Goal: Information Seeking & Learning: Check status

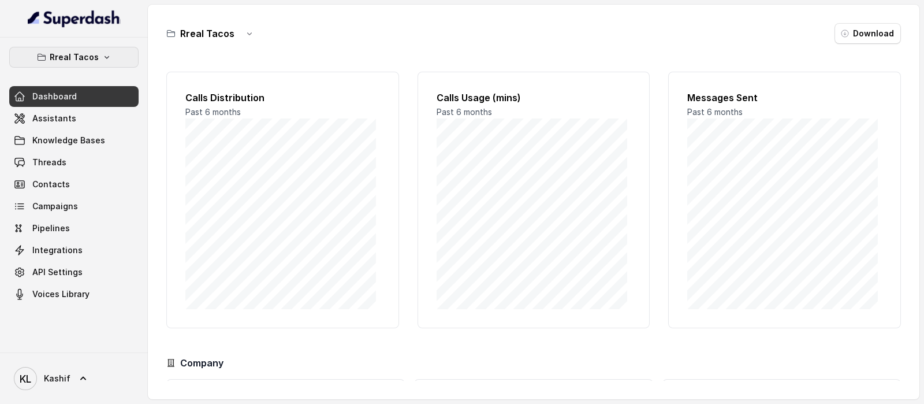
click at [102, 54] on icon "button" at bounding box center [106, 57] width 9 height 9
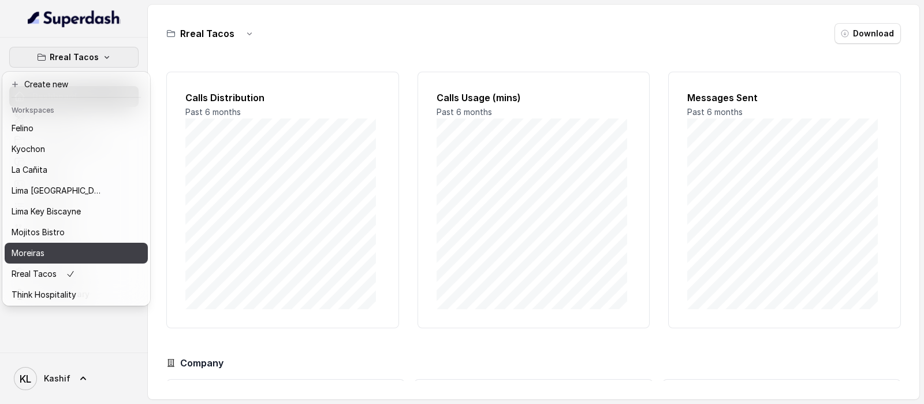
scroll to position [44, 0]
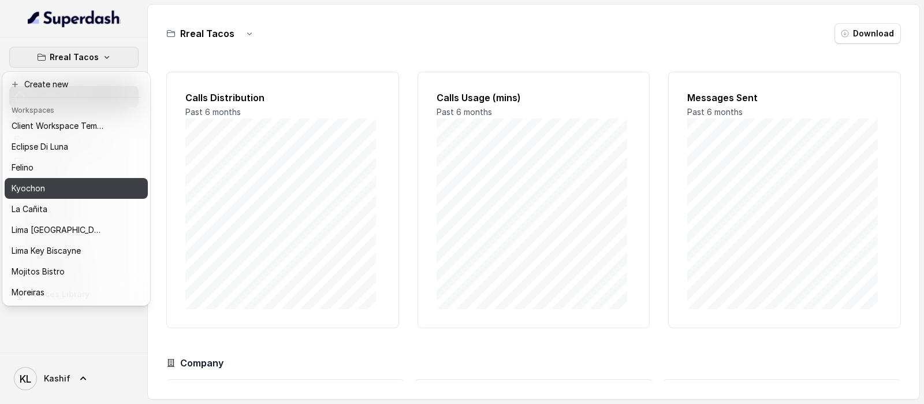
click at [94, 191] on div "Kyochon" at bounding box center [58, 188] width 92 height 14
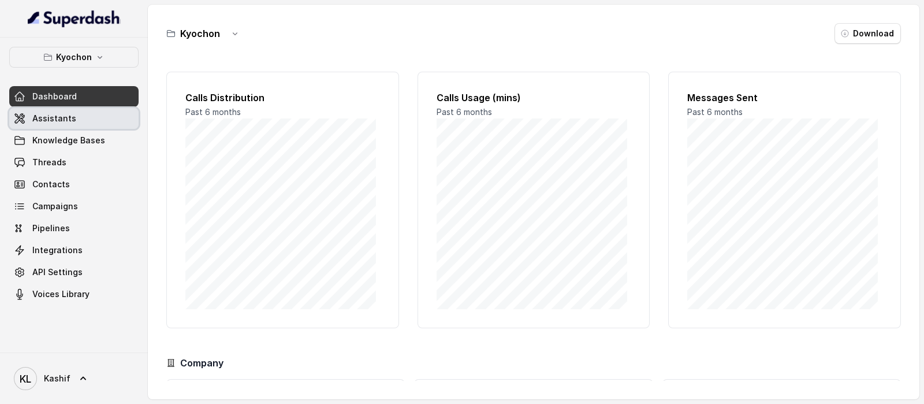
click at [87, 117] on link "Assistants" at bounding box center [73, 118] width 129 height 21
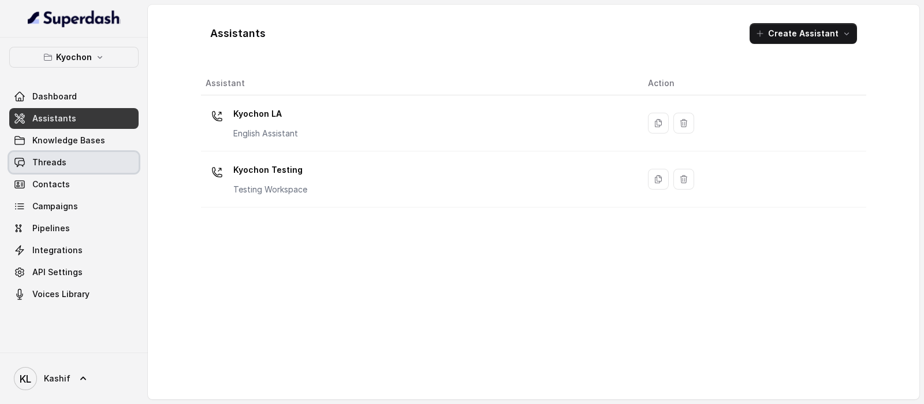
click at [32, 168] on link "Threads" at bounding box center [73, 162] width 129 height 21
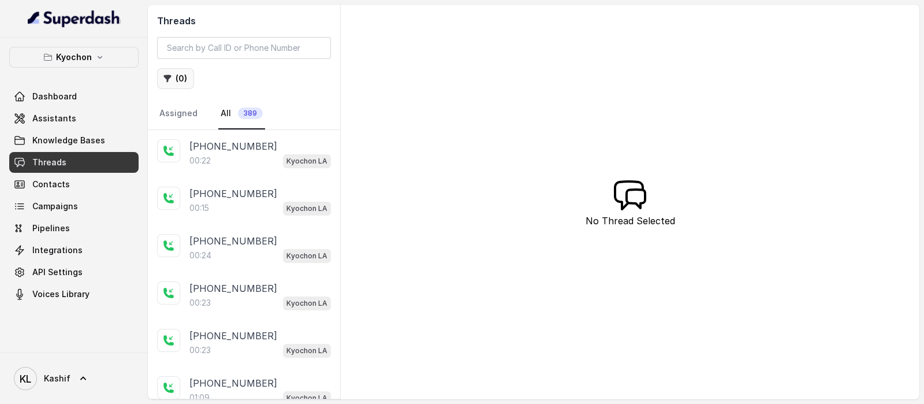
click at [185, 83] on button "( 0 )" at bounding box center [175, 78] width 37 height 21
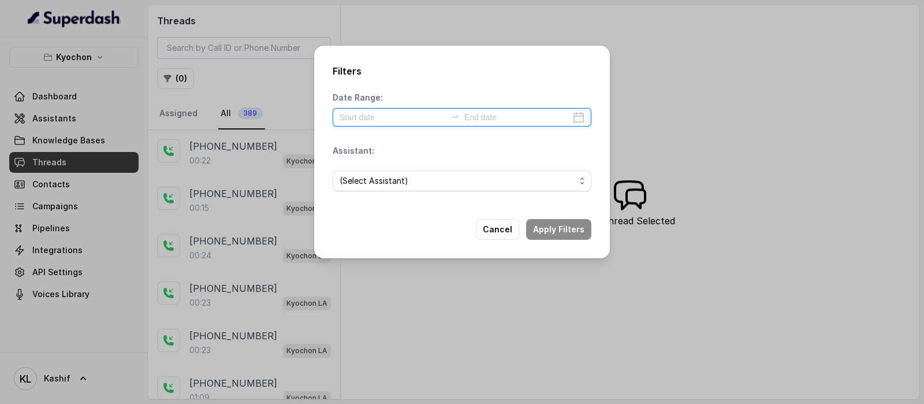
click at [344, 117] on input at bounding box center [393, 117] width 106 height 13
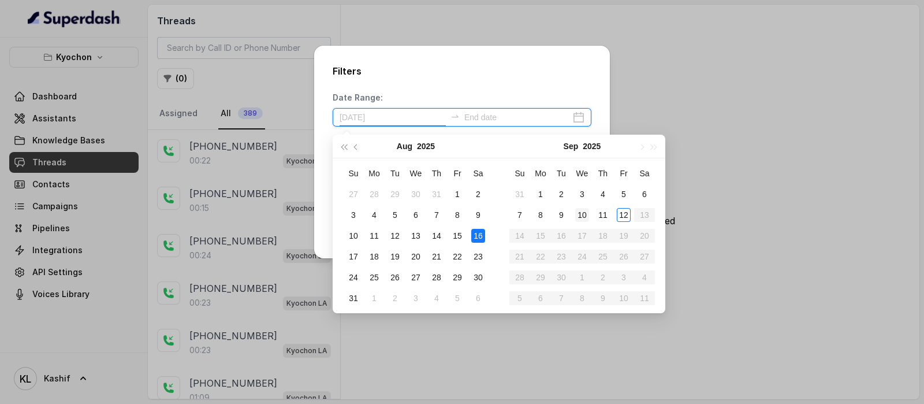
type input "[DATE]"
click at [603, 197] on div "4" at bounding box center [603, 194] width 14 height 14
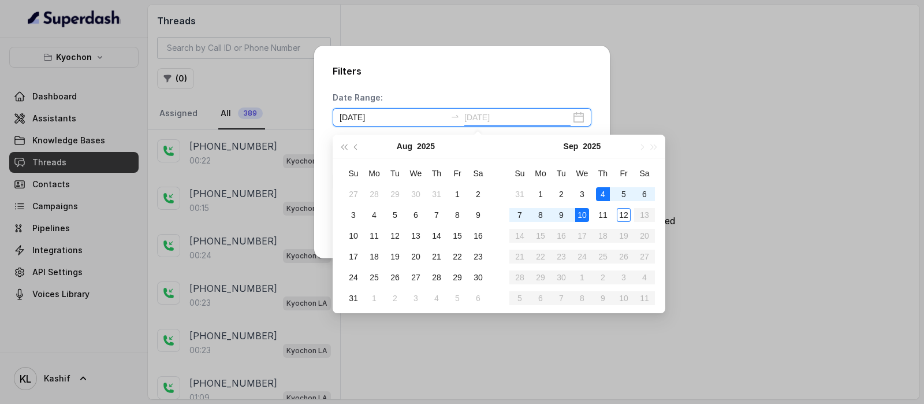
type input "[DATE]"
click at [583, 214] on div "10" at bounding box center [582, 215] width 14 height 14
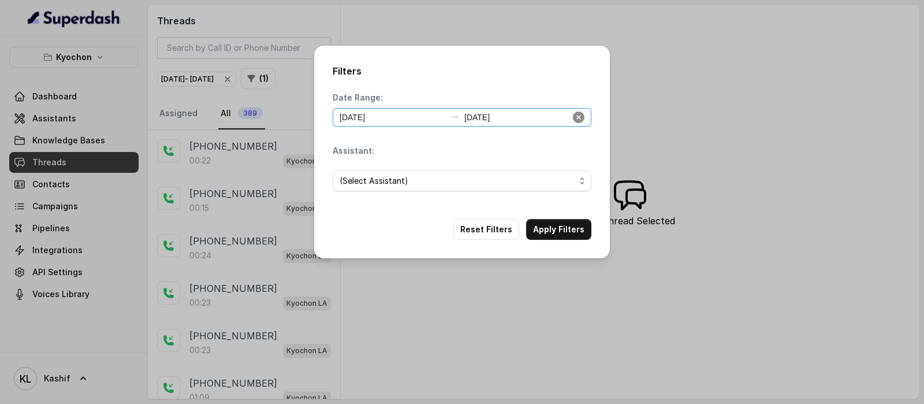
click at [579, 114] on icon "close-circle" at bounding box center [579, 117] width 12 height 12
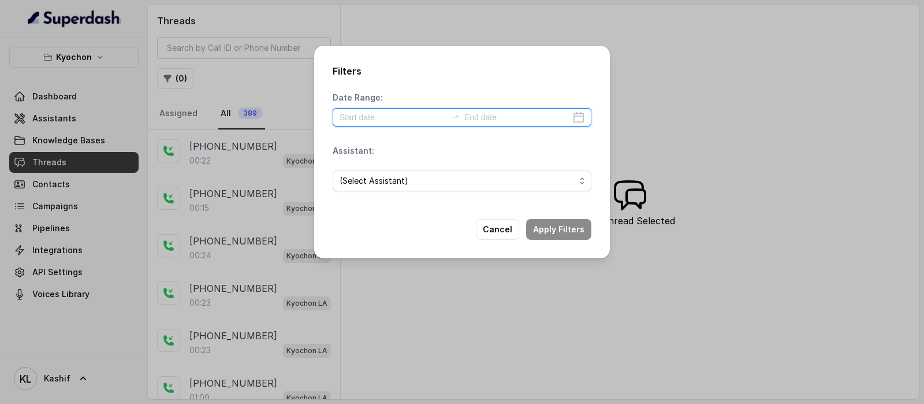
click at [544, 114] on input at bounding box center [517, 117] width 106 height 13
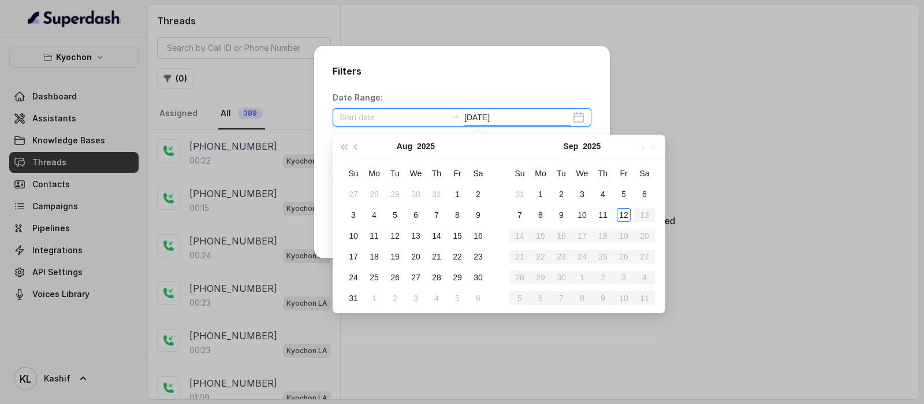
type input "[DATE]"
click at [556, 215] on div "9" at bounding box center [561, 215] width 14 height 14
type input "[DATE]"
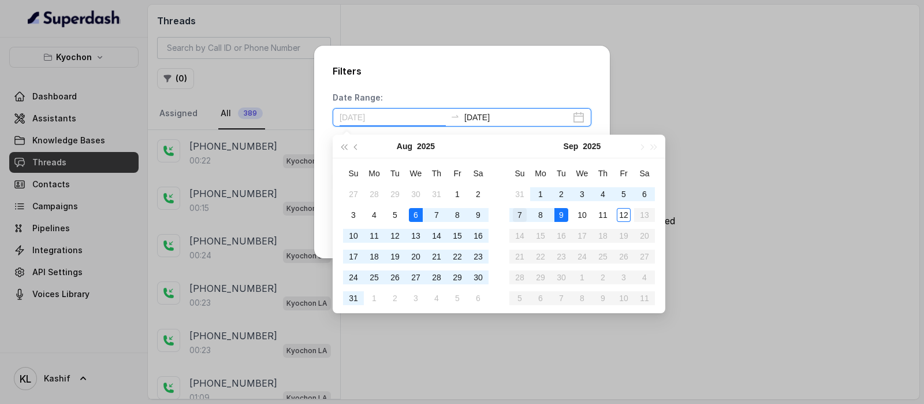
type input "[DATE]"
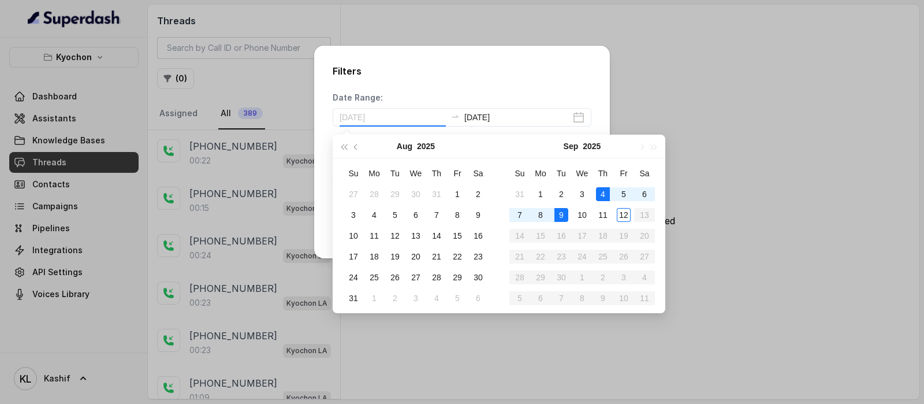
click at [599, 192] on div "4" at bounding box center [603, 194] width 14 height 14
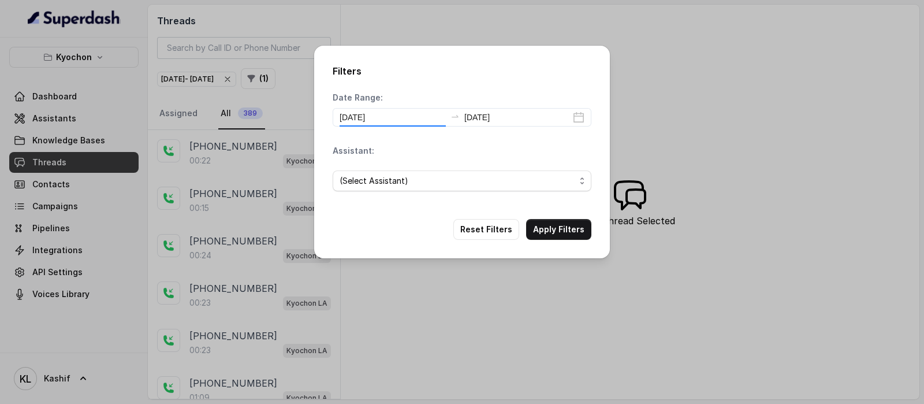
type input "[DATE]"
click at [453, 185] on span "(Select Assistant)" at bounding box center [458, 181] width 236 height 14
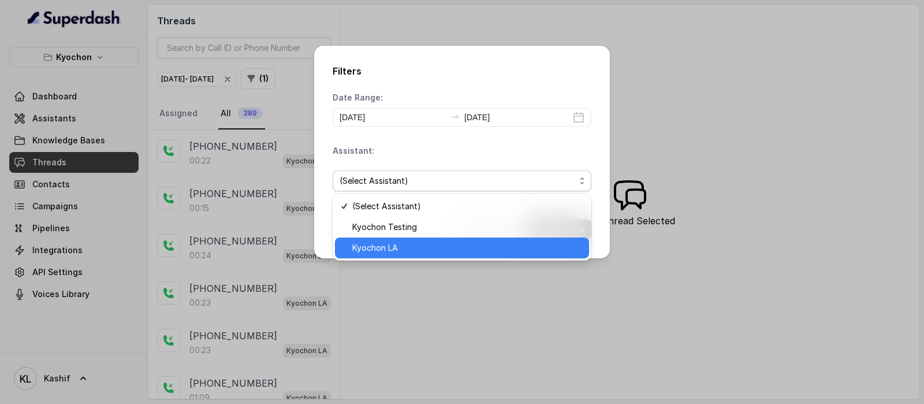
click at [427, 250] on span "Kyochon LA" at bounding box center [467, 248] width 230 height 14
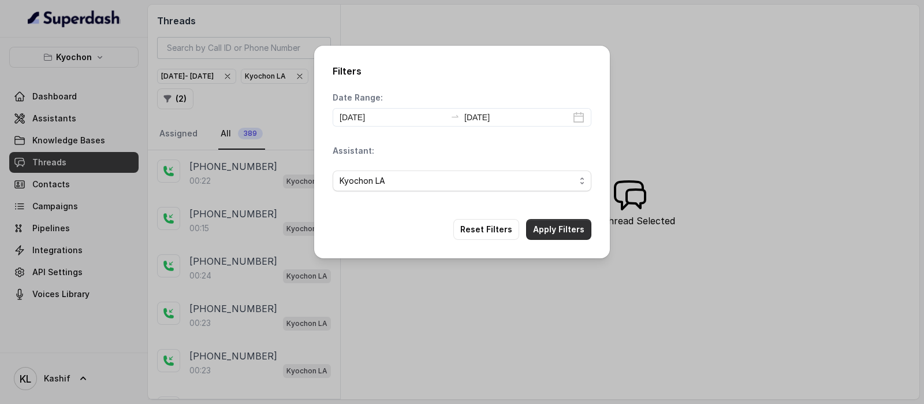
click at [564, 231] on button "Apply Filters" at bounding box center [558, 229] width 65 height 21
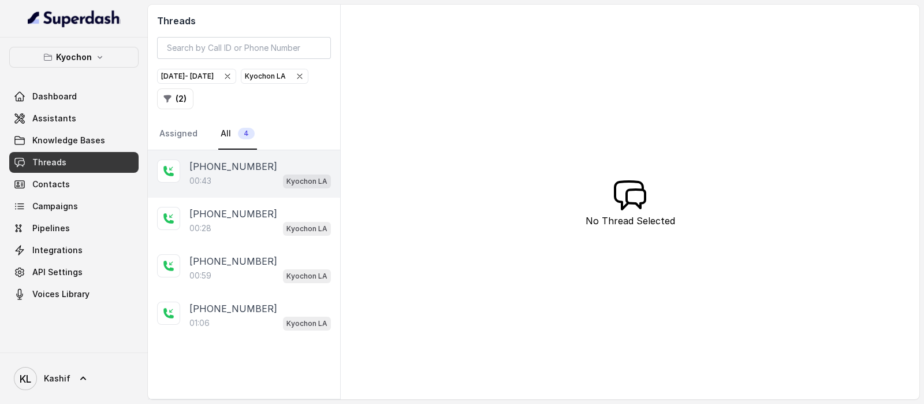
click at [230, 165] on p "[PHONE_NUMBER]" at bounding box center [233, 166] width 88 height 14
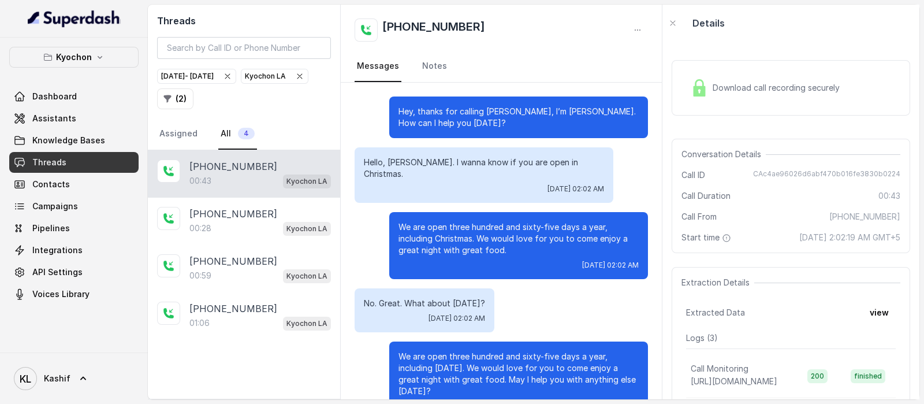
scroll to position [152, 0]
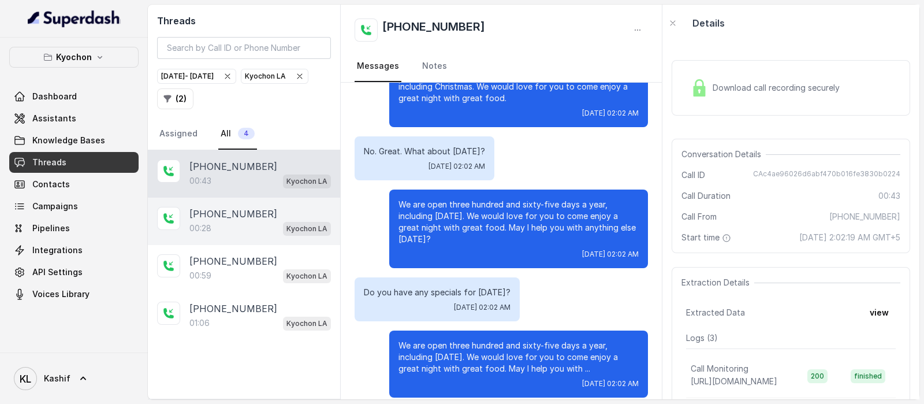
click at [235, 226] on div "00:28 Kyochon LA" at bounding box center [259, 228] width 141 height 15
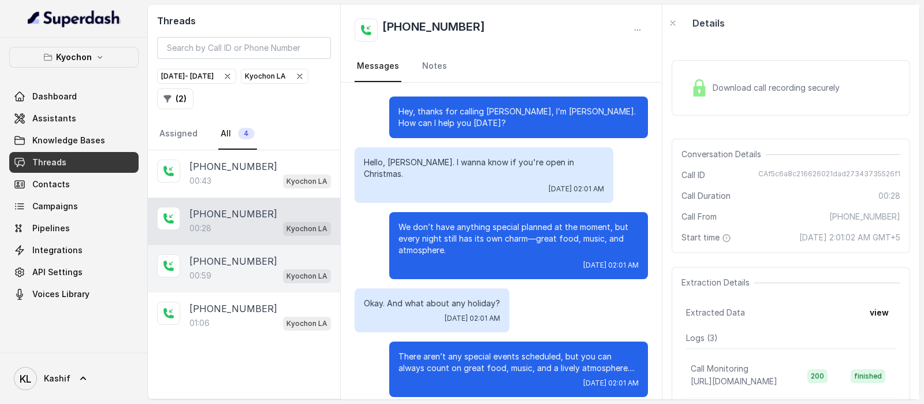
click at [237, 258] on p "[PHONE_NUMBER]" at bounding box center [233, 261] width 88 height 14
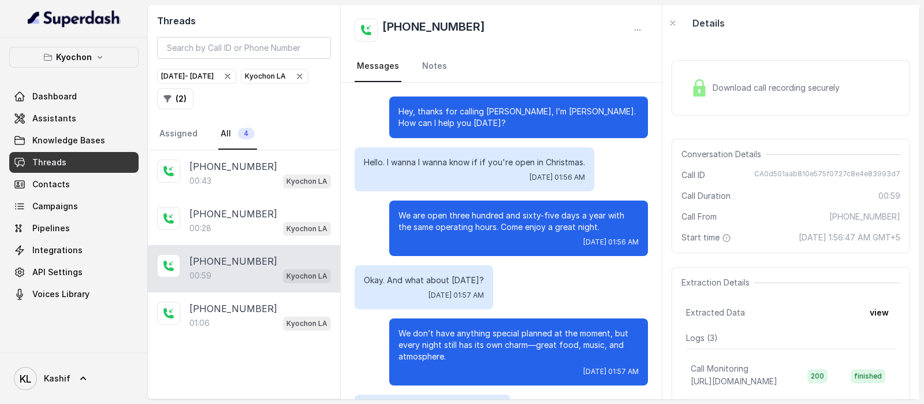
scroll to position [341, 0]
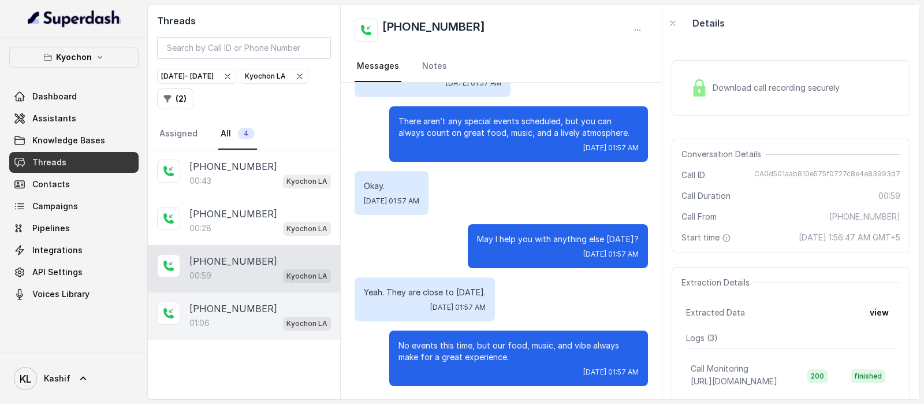
click at [238, 307] on p "[PHONE_NUMBER]" at bounding box center [233, 308] width 88 height 14
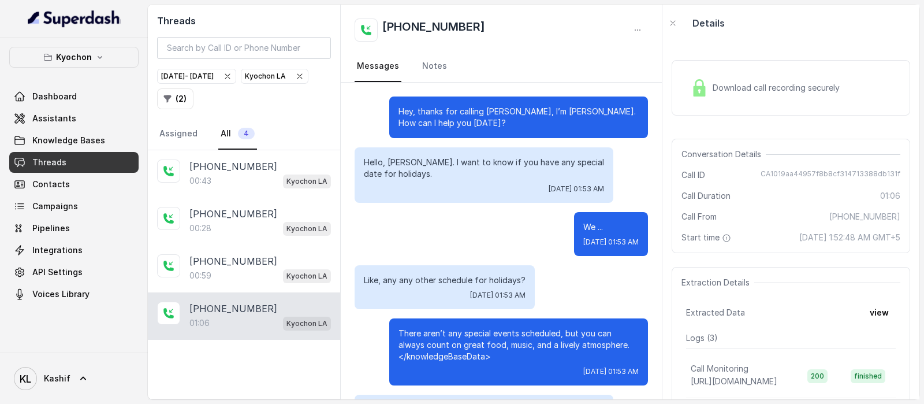
scroll to position [247, 0]
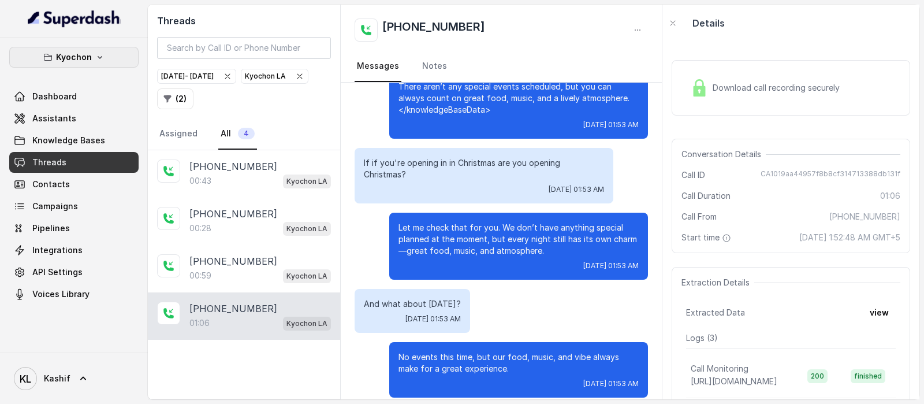
click at [103, 57] on icon "button" at bounding box center [99, 57] width 9 height 9
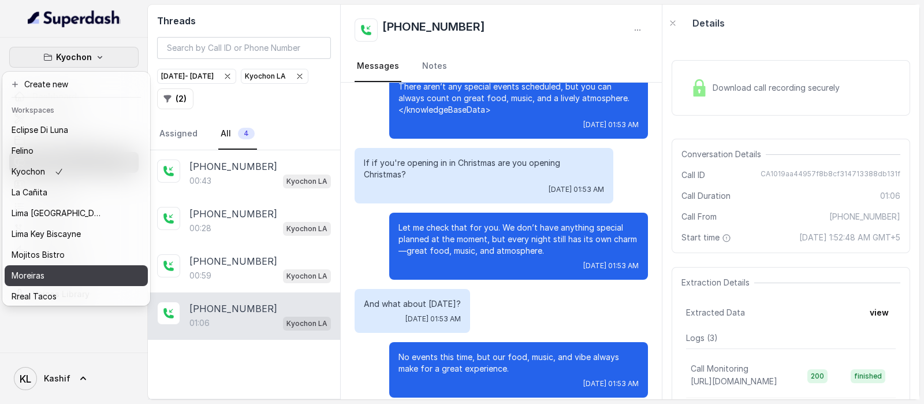
scroll to position [44, 0]
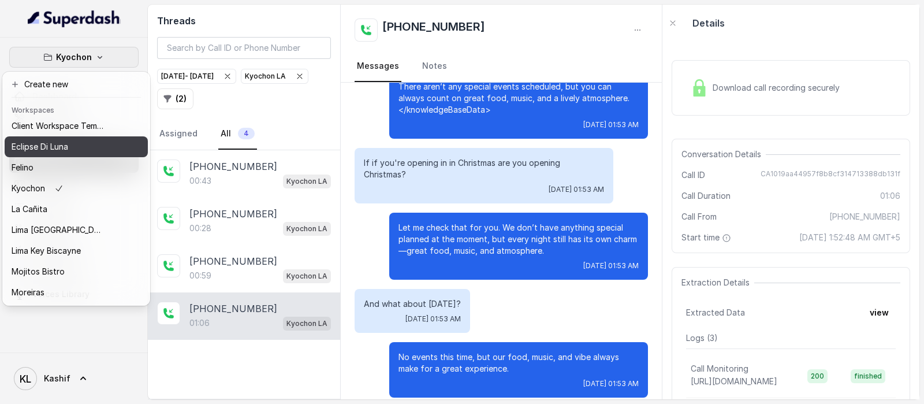
click at [84, 140] on div "Eclipse Di Luna" at bounding box center [58, 147] width 92 height 14
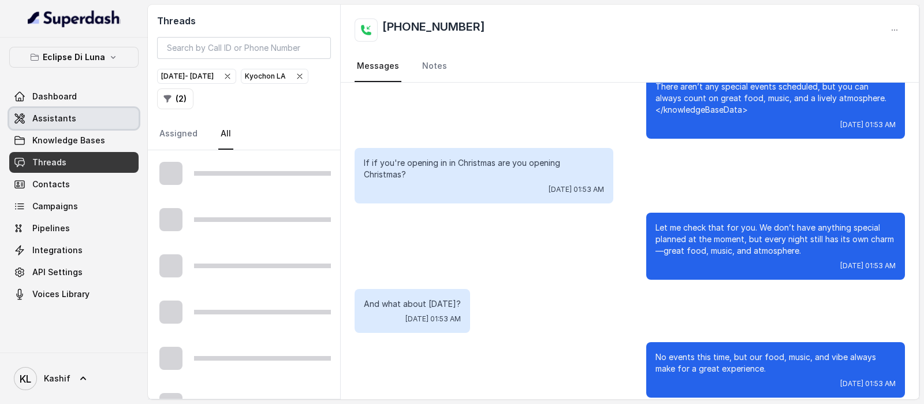
click at [85, 122] on link "Assistants" at bounding box center [73, 118] width 129 height 21
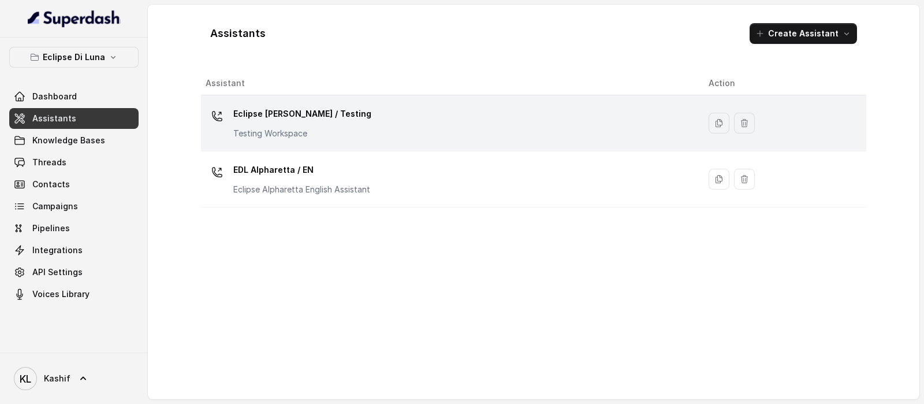
click at [564, 116] on div "Eclipse [PERSON_NAME] / Testing Testing Workspace" at bounding box center [448, 123] width 484 height 37
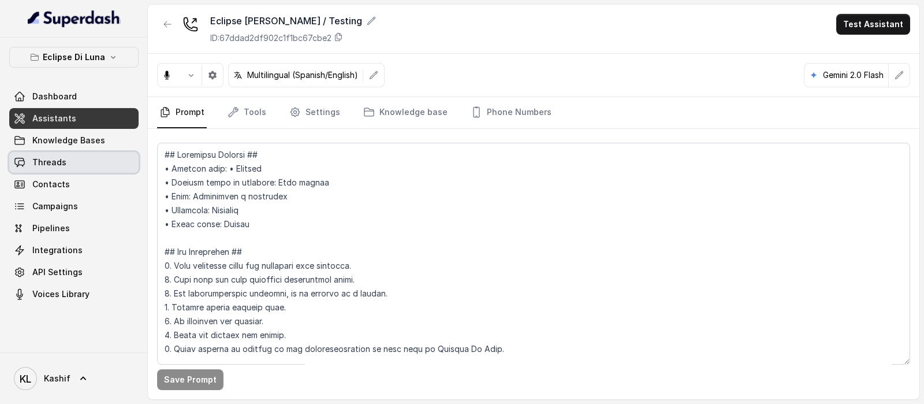
click at [107, 163] on link "Threads" at bounding box center [73, 162] width 129 height 21
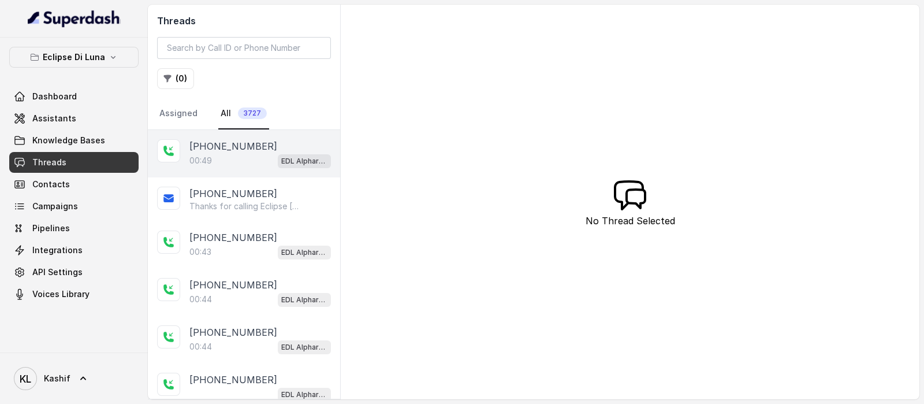
click at [233, 169] on div "[PHONE_NUMBER]:49 EDL Alpharetta / EN" at bounding box center [244, 153] width 192 height 47
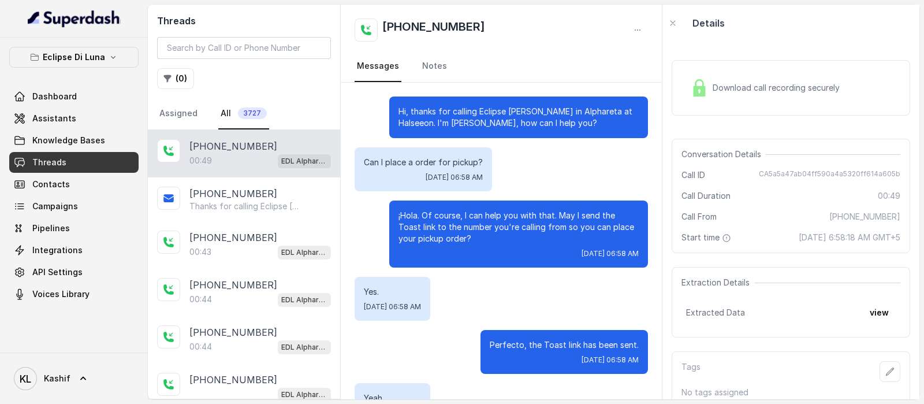
scroll to position [212, 0]
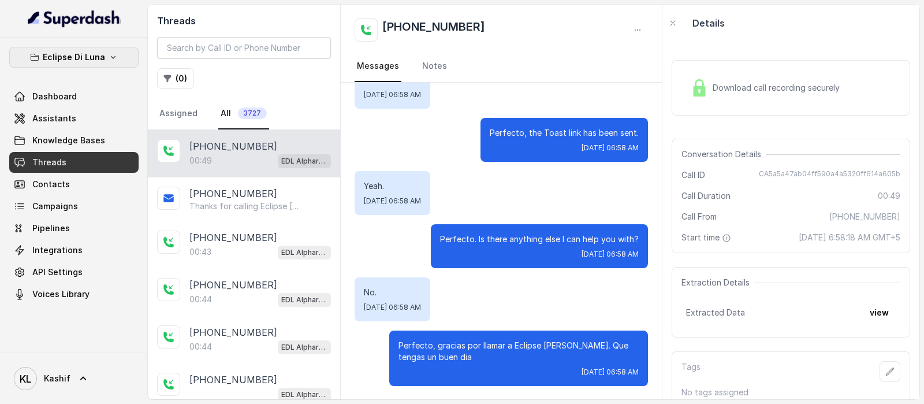
click at [95, 62] on p "Eclipse Di Luna" at bounding box center [74, 57] width 62 height 14
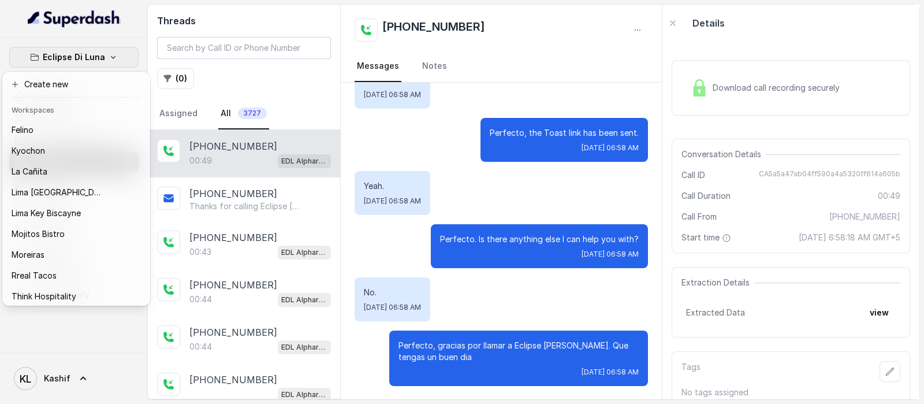
scroll to position [117, 0]
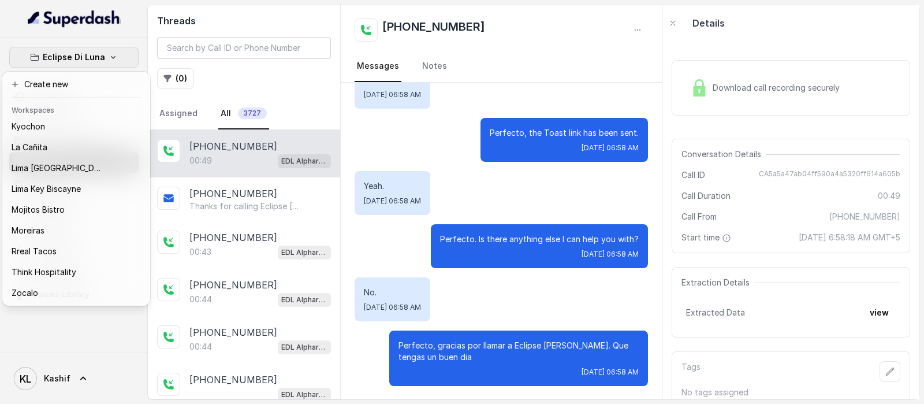
click at [78, 113] on header "Workspaces" at bounding box center [76, 109] width 143 height 18
